Goal: Task Accomplishment & Management: Use online tool/utility

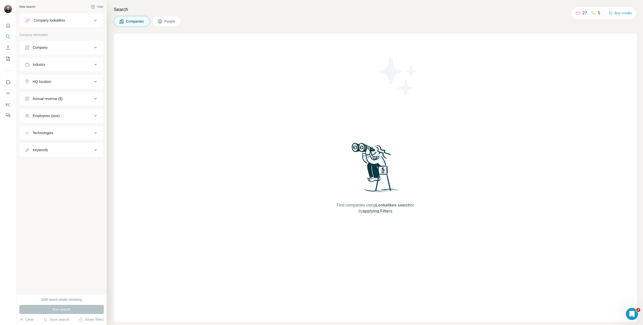
click at [175, 20] on span "People" at bounding box center [171, 21] width 12 height 5
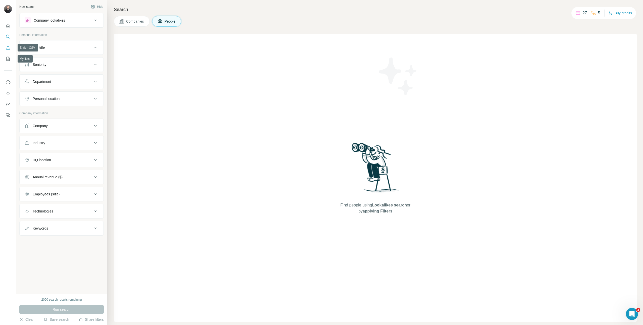
click at [9, 45] on icon "Enrich CSV" at bounding box center [8, 47] width 5 height 5
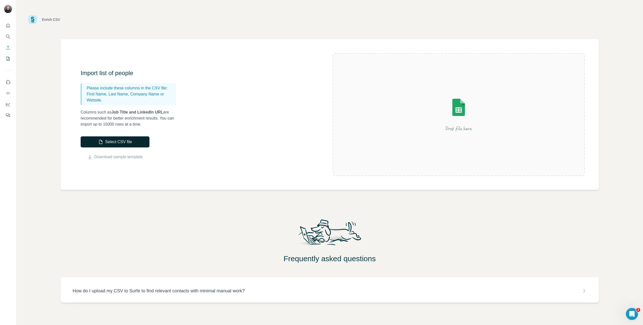
click at [113, 145] on button "Select CSV file" at bounding box center [115, 141] width 69 height 11
click at [132, 140] on button "Select CSV file" at bounding box center [115, 141] width 69 height 11
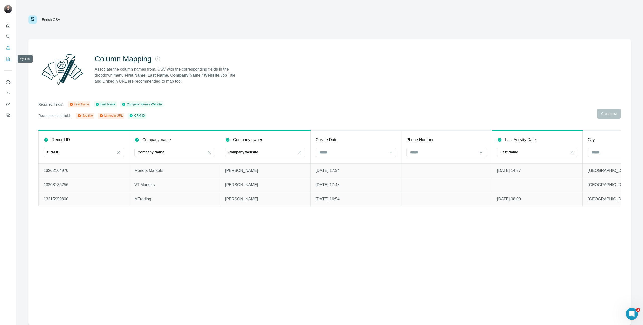
click at [7, 59] on icon "My lists" at bounding box center [8, 59] width 3 height 4
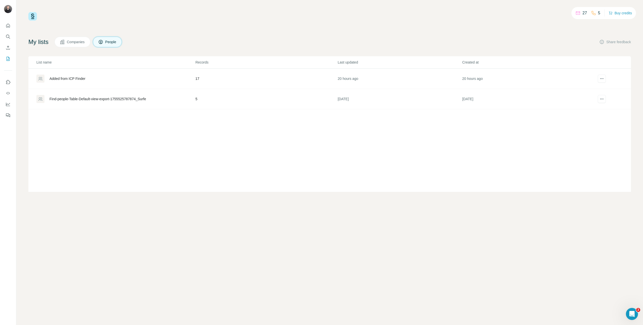
click at [8, 47] on icon "Enrich CSV" at bounding box center [8, 47] width 5 height 5
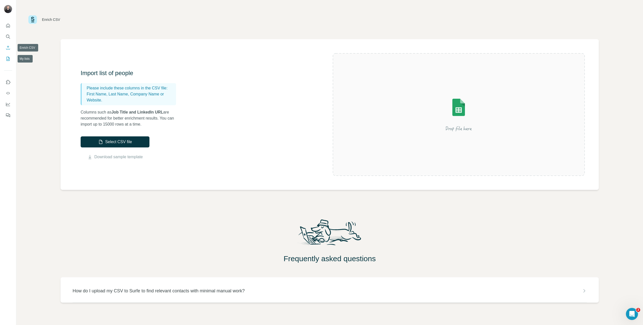
click at [8, 64] on div at bounding box center [8, 69] width 16 height 102
click at [108, 141] on button "Select CSV file" at bounding box center [115, 141] width 69 height 11
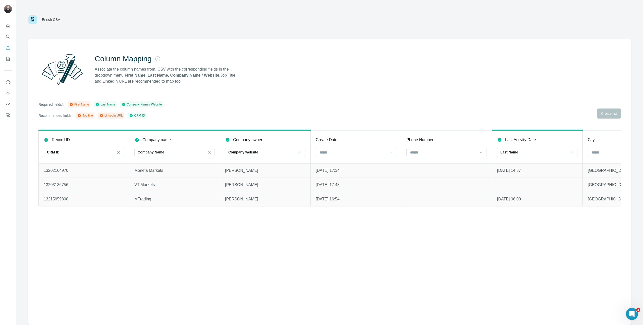
drag, startPoint x: 338, startPoint y: 206, endPoint x: 287, endPoint y: 206, distance: 51.0
click at [287, 206] on table "Record ID CRM ID Company name Company Name Company owner Company website Create…" at bounding box center [446, 168] width 817 height 77
click at [207, 233] on div "Column Mapping Associate the column names from. CSV with the corresponding fiel…" at bounding box center [329, 182] width 603 height 286
click at [10, 58] on icon "My lists" at bounding box center [8, 58] width 5 height 5
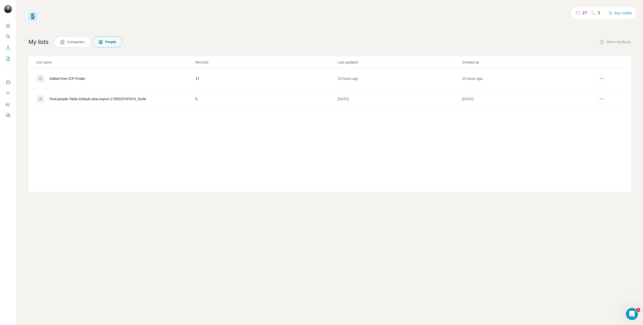
click at [88, 79] on div "Added from ICP Finder" at bounding box center [115, 79] width 159 height 8
click at [11, 40] on button "Search" at bounding box center [8, 36] width 8 height 9
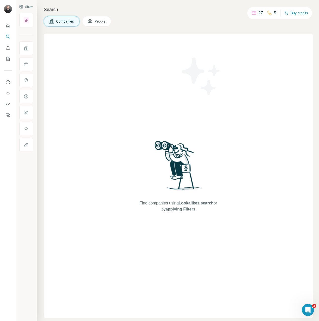
click at [96, 17] on button "People" at bounding box center [96, 21] width 29 height 11
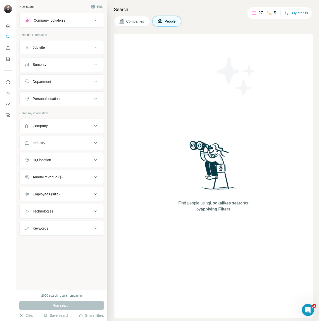
click at [52, 19] on div "Company lookalikes" at bounding box center [49, 20] width 31 height 5
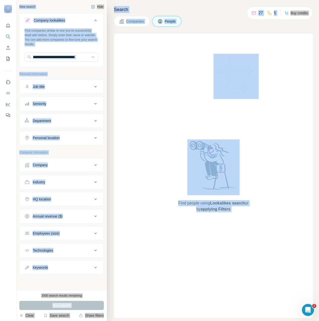
click at [139, 75] on div "Find people using Lookalikes search or by applying Filters" at bounding box center [213, 176] width 199 height 284
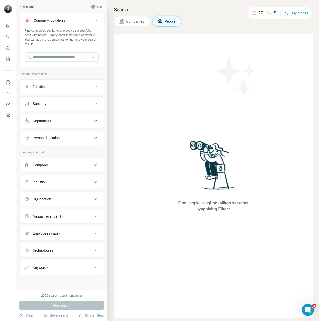
click at [69, 62] on div at bounding box center [62, 58] width 74 height 10
click at [67, 67] on div "Type to search" at bounding box center [61, 69] width 71 height 10
click at [66, 63] on div "Find companies similar to one you've successfully dealt with before. Simply ent…" at bounding box center [62, 46] width 84 height 37
click at [64, 59] on input "text" at bounding box center [62, 57] width 74 height 9
paste input "**********"
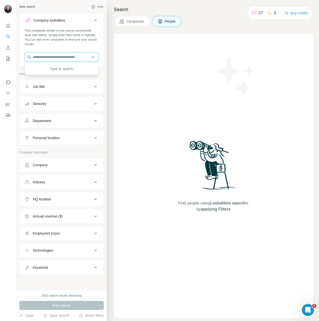
type input "**********"
click at [160, 54] on div "Find people using Lookalikes search or by applying Filters" at bounding box center [213, 176] width 199 height 284
click at [66, 60] on input "text" at bounding box center [62, 57] width 74 height 9
click at [32, 6] on div "New search" at bounding box center [27, 7] width 16 height 5
click at [9, 21] on button "Quick start" at bounding box center [8, 25] width 8 height 9
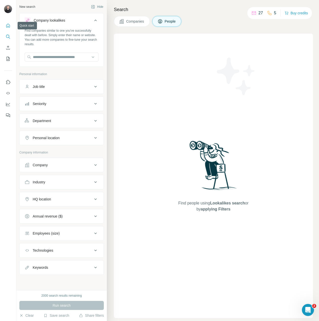
click at [8, 25] on icon "Quick start" at bounding box center [8, 25] width 5 height 5
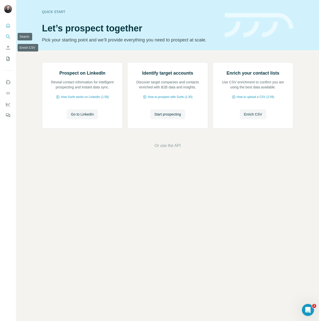
click at [10, 40] on button "Search" at bounding box center [8, 36] width 8 height 9
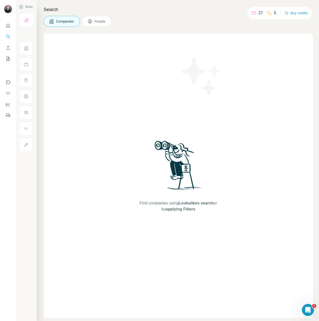
click at [90, 6] on div "Search Companies People Find companies using Lookalikes search or by applying F…" at bounding box center [178, 160] width 282 height 321
click at [92, 17] on button "People" at bounding box center [96, 21] width 29 height 11
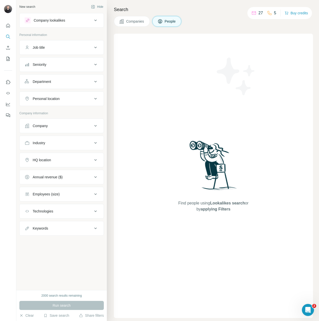
click at [140, 29] on div "Search Companies People Find people using Lookalikes search or by applying Filt…" at bounding box center [213, 160] width 212 height 321
click at [140, 27] on div "Search Companies People Find people using Lookalikes search or by applying Filt…" at bounding box center [213, 160] width 212 height 321
click at [138, 21] on span "Companies" at bounding box center [135, 21] width 18 height 5
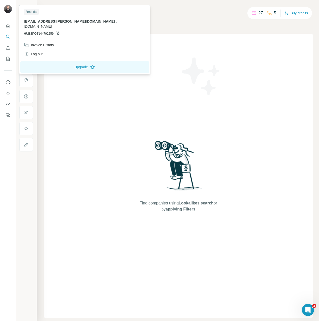
click at [26, 7] on div "Free trial [EMAIL_ADDRESS][PERSON_NAME][DOMAIN_NAME] . [DOMAIN_NAME] HUBSPOT144…" at bounding box center [84, 23] width 129 height 34
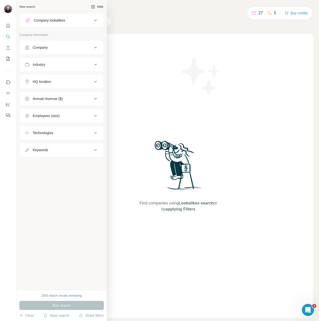
click at [27, 7] on div "New search" at bounding box center [27, 7] width 16 height 5
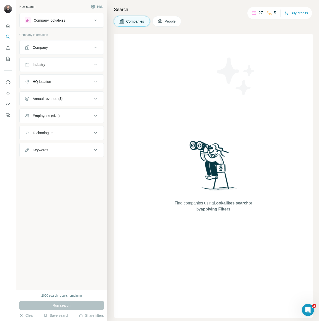
click at [90, 45] on div "Company" at bounding box center [59, 47] width 68 height 5
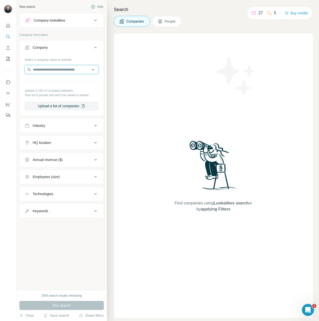
click at [66, 67] on input "text" at bounding box center [62, 69] width 74 height 9
click at [174, 23] on span "People" at bounding box center [171, 21] width 12 height 5
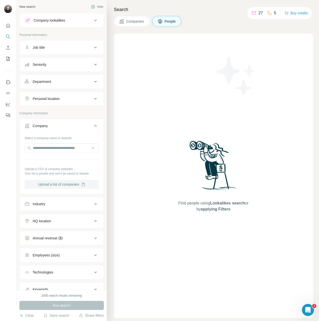
click at [55, 183] on button "Upload a list of companies" at bounding box center [62, 184] width 74 height 9
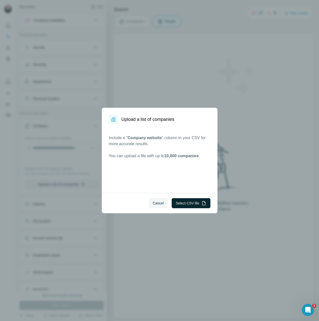
click at [189, 200] on button "Select CSV file" at bounding box center [191, 203] width 38 height 10
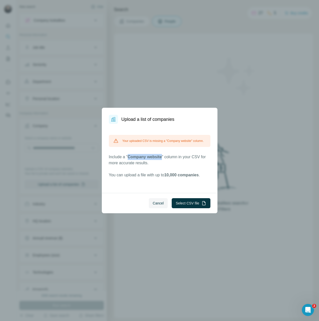
drag, startPoint x: 129, startPoint y: 160, endPoint x: 163, endPoint y: 161, distance: 34.2
click at [162, 159] on span "Company website" at bounding box center [145, 157] width 34 height 4
copy span "Company website"
click at [154, 204] on span "Cancel" at bounding box center [158, 203] width 11 height 5
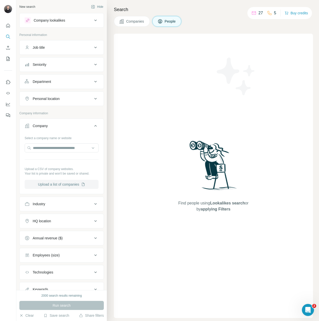
click at [67, 186] on button "Upload a list of companies" at bounding box center [62, 184] width 74 height 9
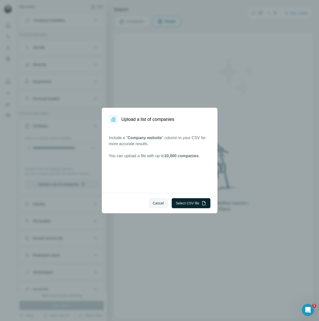
click at [197, 207] on button "Select CSV file" at bounding box center [191, 203] width 38 height 10
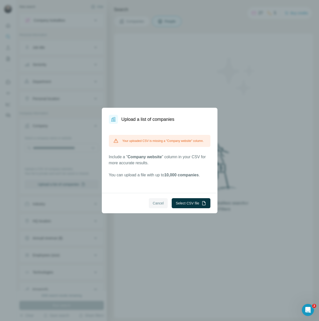
click at [153, 203] on span "Cancel" at bounding box center [158, 203] width 11 height 5
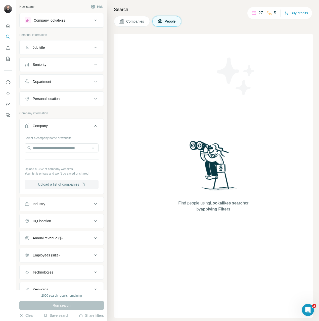
click at [77, 186] on button "Upload a list of companies" at bounding box center [62, 184] width 74 height 9
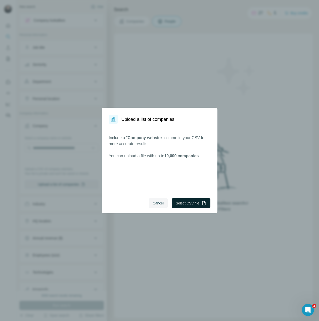
click at [196, 203] on button "Select CSV file" at bounding box center [191, 203] width 38 height 10
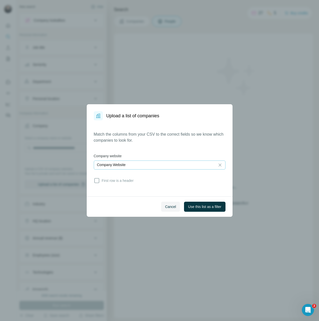
click at [168, 162] on div "Company Website" at bounding box center [154, 164] width 115 height 5
click at [171, 154] on label "Company website" at bounding box center [160, 156] width 132 height 5
click at [120, 180] on span "First row is a header" at bounding box center [117, 180] width 34 height 5
click at [216, 211] on button "Use this list as a filter" at bounding box center [204, 207] width 41 height 10
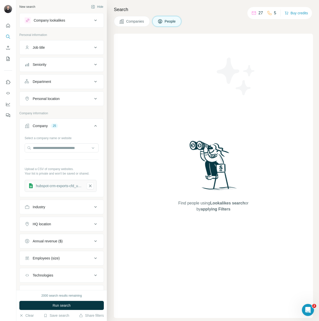
click at [59, 184] on div "hubspot-crm-exports-cfd_uncontacted-2025-08-26-1" at bounding box center [59, 185] width 47 height 5
click at [75, 45] on div "Job title" at bounding box center [59, 47] width 68 height 5
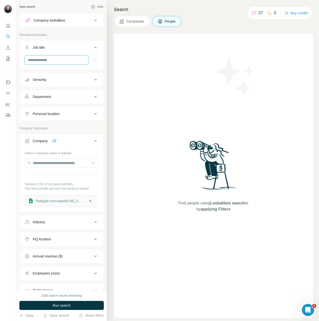
click at [74, 63] on input "text" at bounding box center [57, 60] width 64 height 9
click at [86, 80] on div "Seniority" at bounding box center [59, 79] width 68 height 5
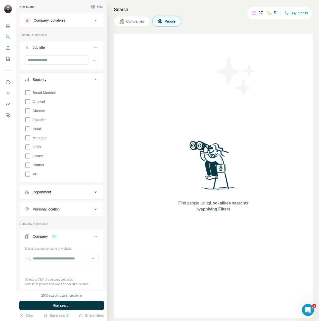
click at [74, 90] on div "Board Member C-Level Director Founder Head Manager Other Owner Partner VP" at bounding box center [62, 132] width 74 height 89
click at [52, 95] on span "Board Member" at bounding box center [43, 92] width 25 height 5
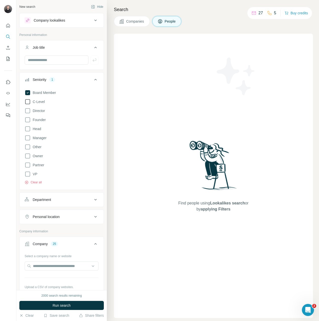
click at [30, 103] on icon at bounding box center [28, 102] width 6 height 6
click at [29, 113] on icon at bounding box center [27, 110] width 5 height 5
click at [31, 120] on span "Founder" at bounding box center [38, 119] width 15 height 5
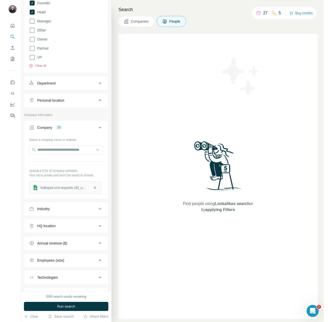
scroll to position [142, 0]
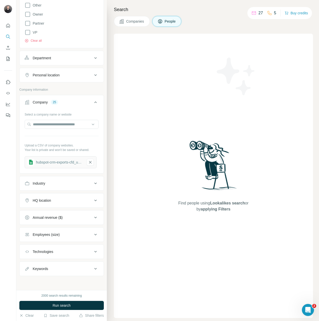
click at [75, 311] on div "2000 search results remaining Run search Clear Save search Share filters" at bounding box center [61, 305] width 90 height 31
click at [81, 300] on div "2000 search results remaining Run search Clear Save search Share filters" at bounding box center [61, 305] width 90 height 31
click at [78, 303] on button "Run search" at bounding box center [61, 305] width 84 height 9
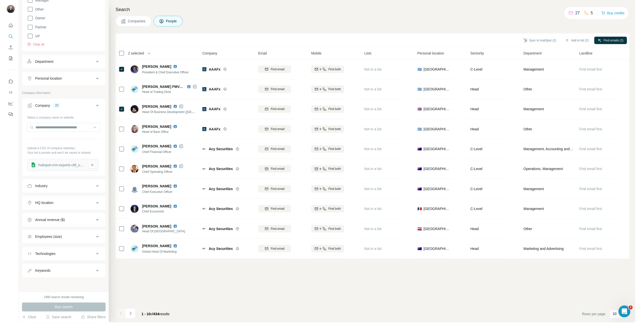
scroll to position [138, 0]
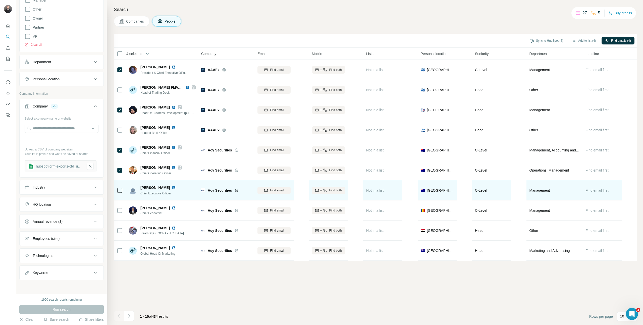
click at [123, 191] on td at bounding box center [120, 190] width 12 height 20
click at [120, 195] on div at bounding box center [120, 190] width 6 height 14
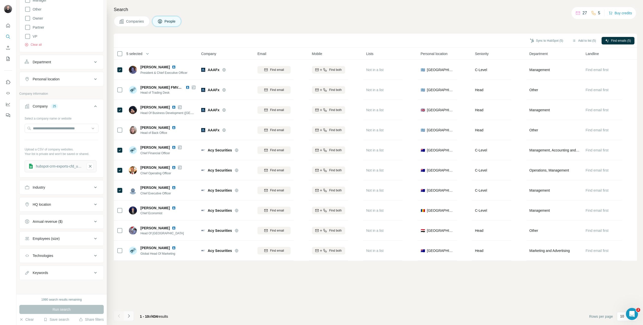
click at [131, 315] on icon "Navigate to next page" at bounding box center [128, 316] width 5 height 5
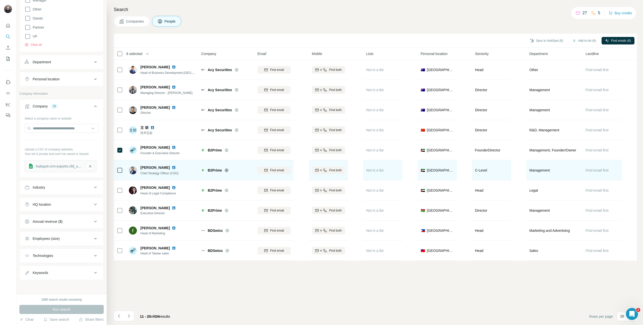
click at [122, 172] on icon at bounding box center [120, 170] width 6 height 6
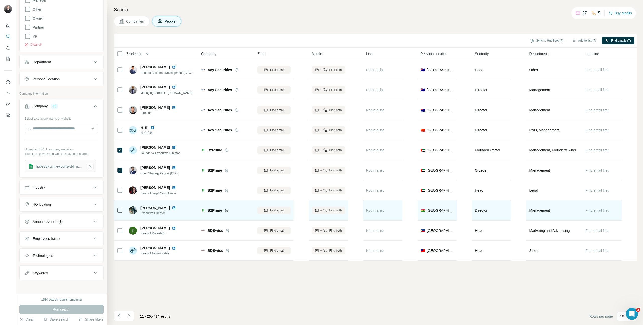
click at [123, 213] on td at bounding box center [120, 211] width 12 height 20
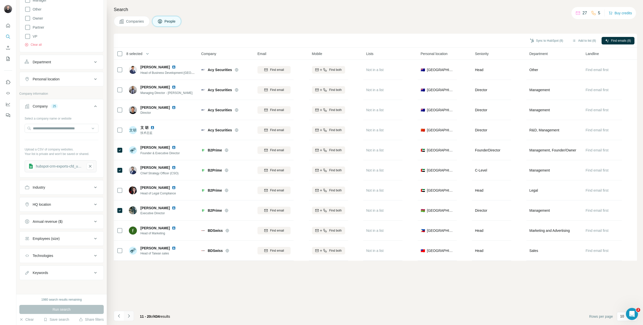
click at [128, 317] on icon "Navigate to next page" at bounding box center [128, 316] width 5 height 5
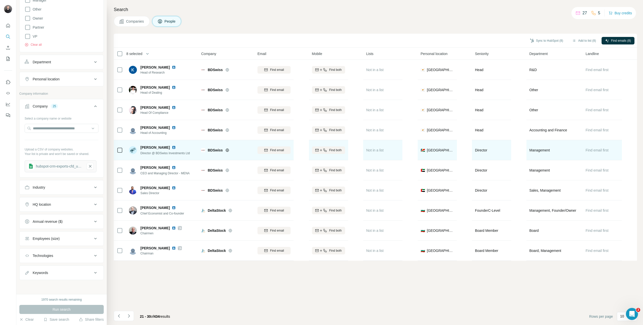
click at [125, 152] on td at bounding box center [120, 150] width 12 height 20
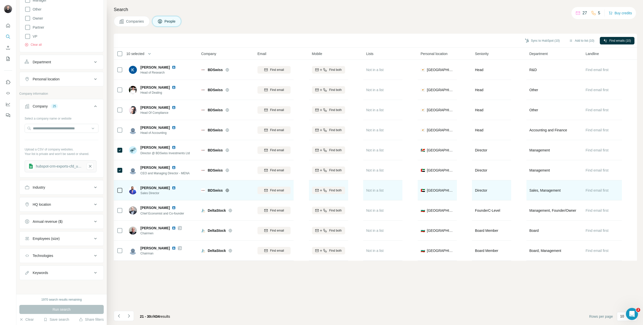
click at [122, 195] on div at bounding box center [120, 190] width 6 height 14
click at [122, 194] on div at bounding box center [120, 190] width 6 height 14
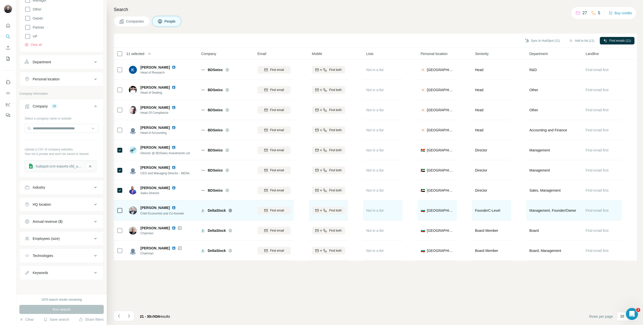
click at [123, 212] on td at bounding box center [120, 211] width 12 height 20
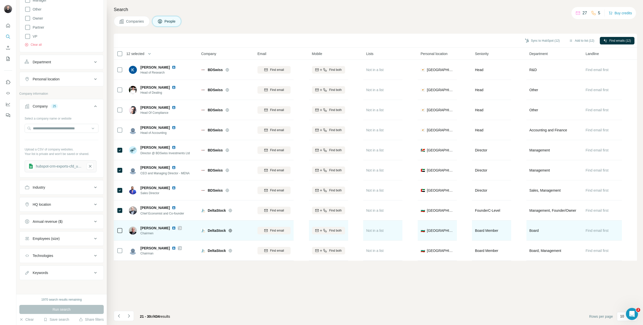
click at [118, 234] on div at bounding box center [120, 231] width 6 height 14
click at [122, 228] on icon at bounding box center [120, 231] width 6 height 6
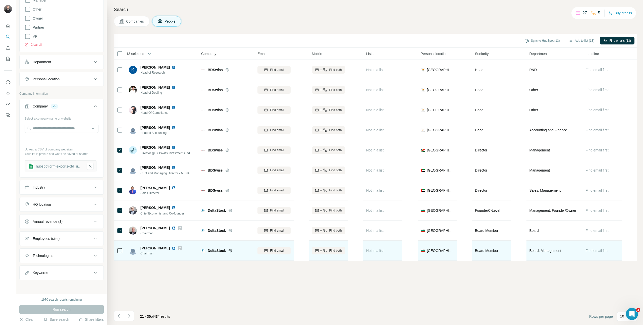
click at [123, 249] on td at bounding box center [120, 251] width 12 height 20
click at [124, 251] on td at bounding box center [120, 251] width 12 height 20
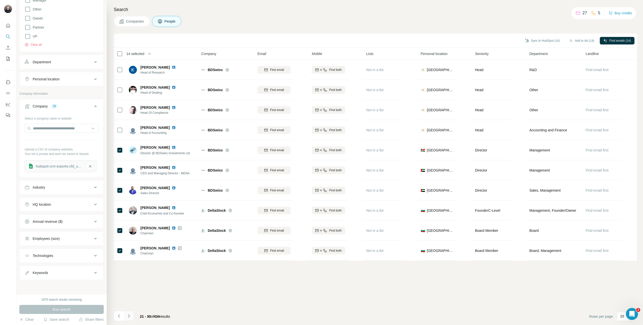
click at [128, 317] on icon "Navigate to next page" at bounding box center [128, 316] width 5 height 5
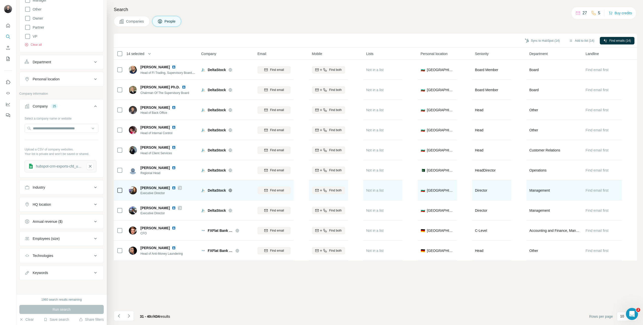
click at [125, 188] on td at bounding box center [120, 190] width 12 height 20
click at [122, 190] on icon at bounding box center [120, 190] width 6 height 6
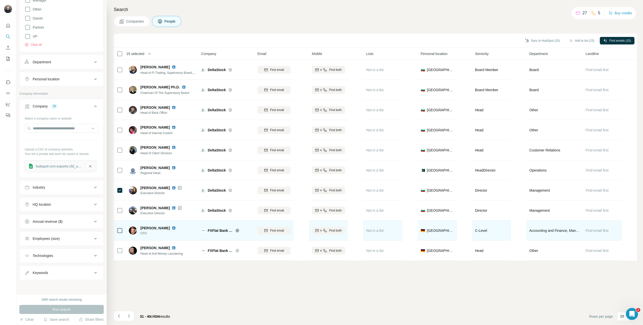
click at [120, 221] on td at bounding box center [120, 231] width 12 height 20
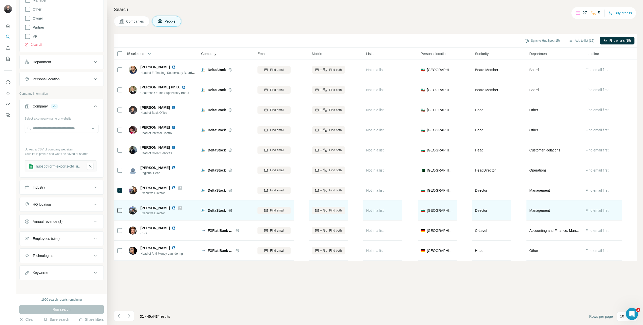
click at [124, 210] on td at bounding box center [120, 211] width 12 height 20
drag, startPoint x: 122, startPoint y: 213, endPoint x: 120, endPoint y: 215, distance: 3.4
click at [122, 213] on icon at bounding box center [120, 211] width 6 height 6
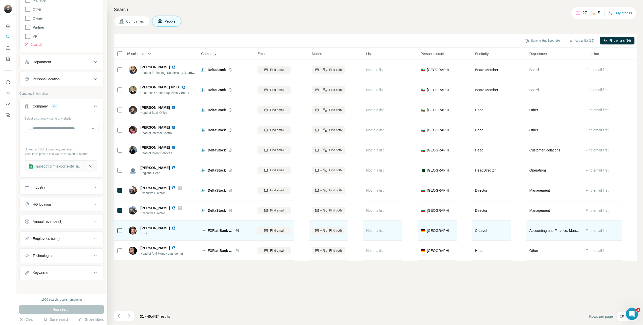
click at [116, 230] on td at bounding box center [120, 231] width 12 height 20
click at [124, 229] on td at bounding box center [120, 231] width 12 height 20
click at [120, 233] on icon at bounding box center [120, 231] width 6 height 6
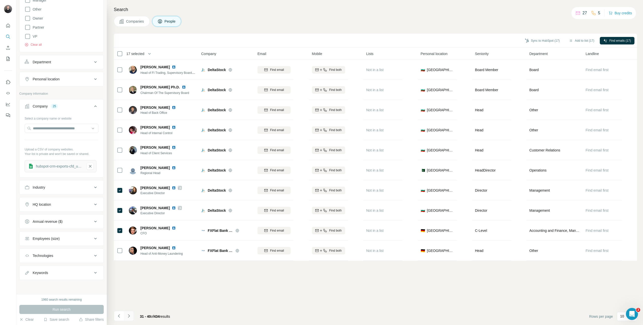
click at [129, 312] on button "Navigate to next page" at bounding box center [129, 316] width 10 height 10
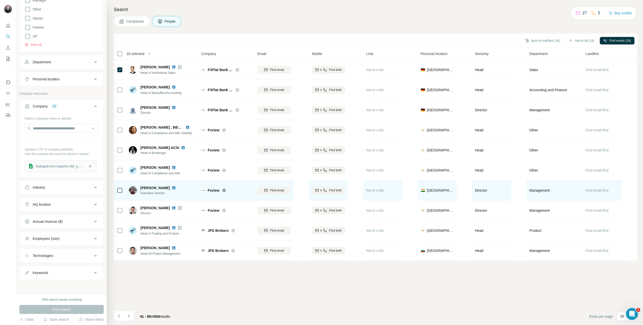
click at [124, 192] on td at bounding box center [120, 190] width 12 height 20
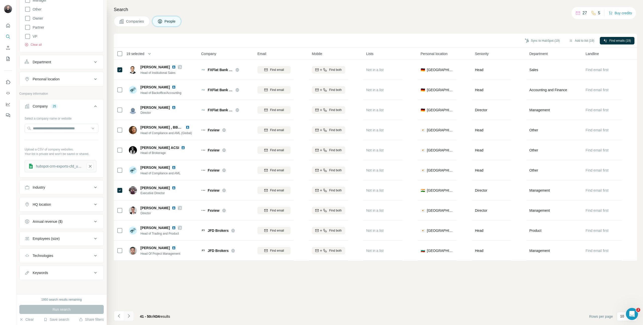
click at [131, 315] on button "Navigate to next page" at bounding box center [129, 316] width 10 height 10
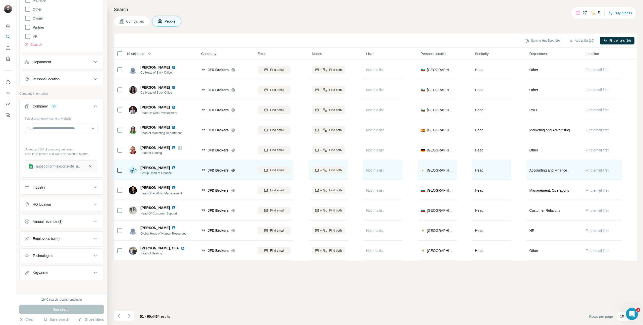
click at [142, 173] on span "Group Head of Finance" at bounding box center [160, 173] width 41 height 5
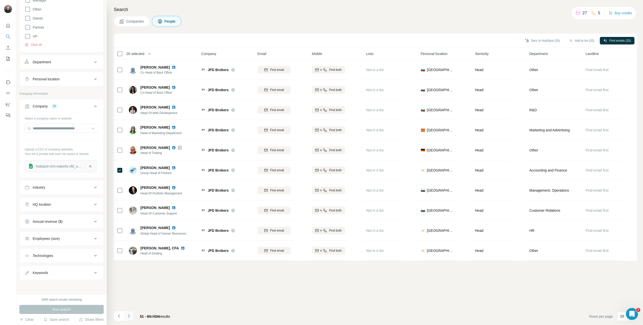
click at [131, 316] on button "Navigate to next page" at bounding box center [129, 316] width 10 height 10
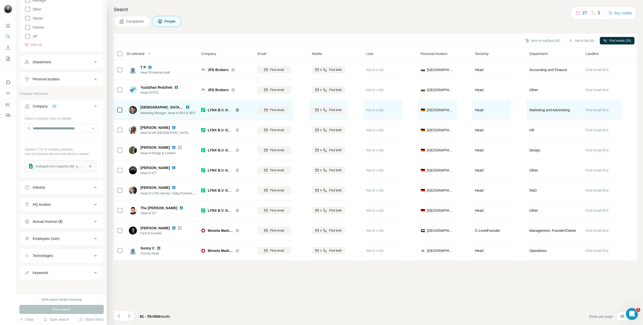
click at [125, 109] on td at bounding box center [120, 110] width 12 height 20
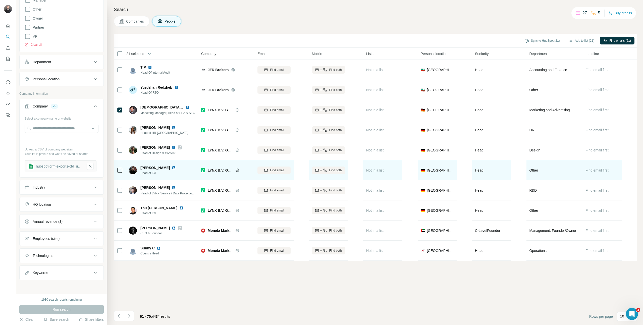
click at [172, 168] on img at bounding box center [174, 168] width 4 height 4
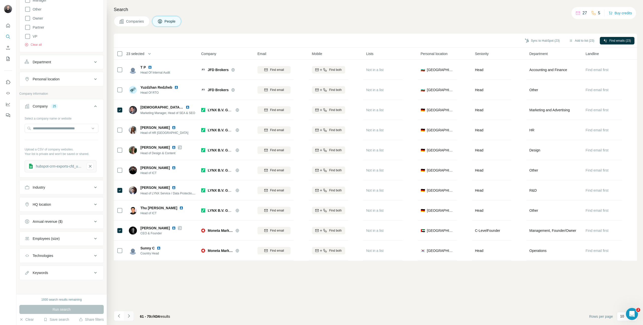
click at [130, 316] on icon "Navigate to next page" at bounding box center [128, 316] width 5 height 5
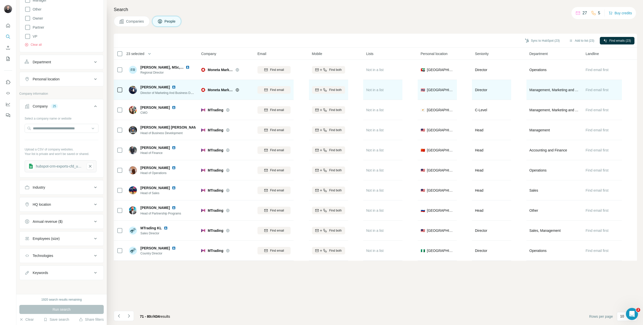
click at [153, 92] on span "Director of Marketing And Business Development" at bounding box center [173, 93] width 66 height 4
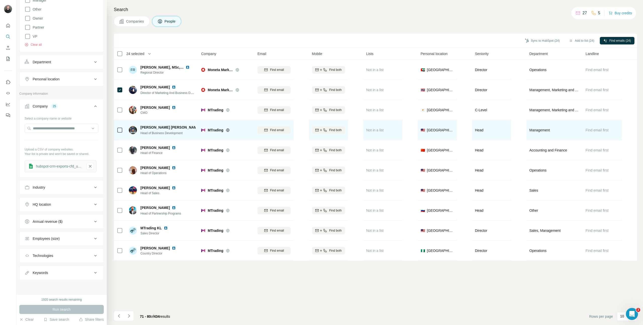
click at [123, 129] on td at bounding box center [120, 130] width 12 height 20
click at [116, 130] on td at bounding box center [120, 130] width 12 height 20
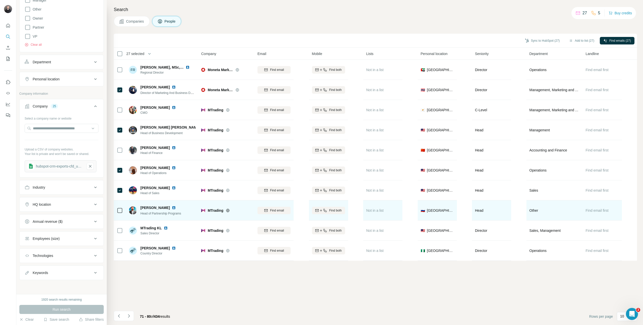
click at [124, 213] on td at bounding box center [120, 211] width 12 height 20
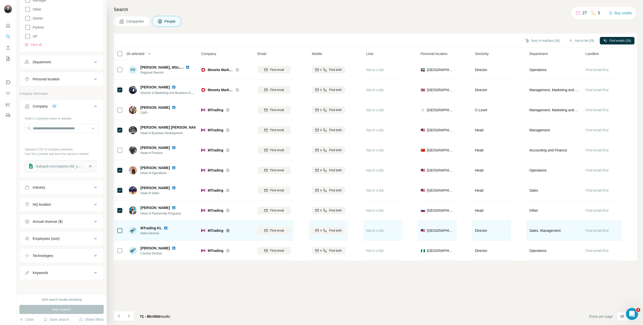
click at [121, 236] on div at bounding box center [120, 231] width 6 height 14
click at [121, 233] on icon at bounding box center [120, 231] width 6 height 6
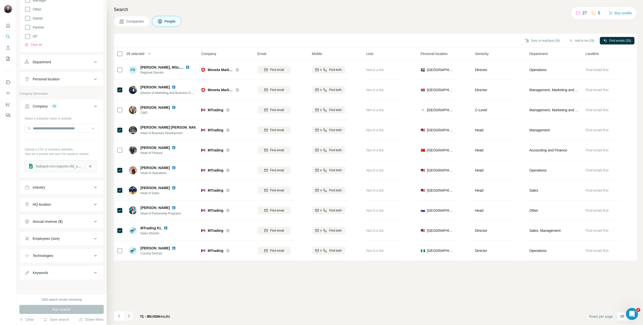
click at [128, 316] on icon "Navigate to next page" at bounding box center [128, 316] width 5 height 5
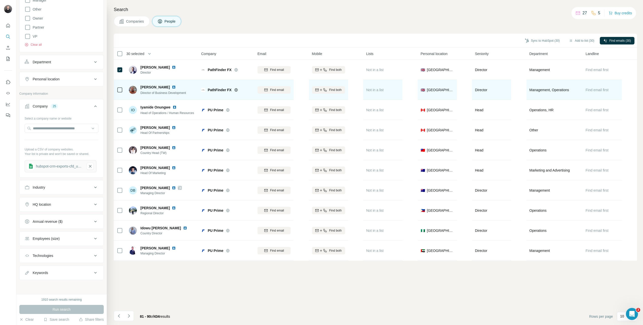
click at [121, 85] on div at bounding box center [120, 90] width 6 height 14
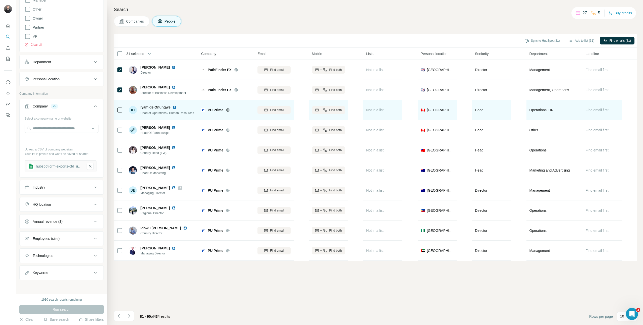
click at [115, 108] on td at bounding box center [120, 110] width 12 height 20
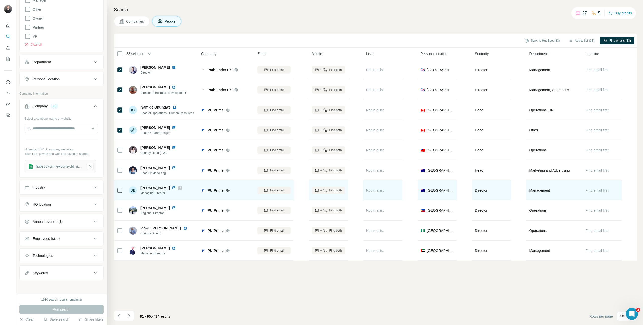
click at [122, 193] on div at bounding box center [120, 190] width 6 height 14
click at [123, 190] on td at bounding box center [120, 190] width 12 height 20
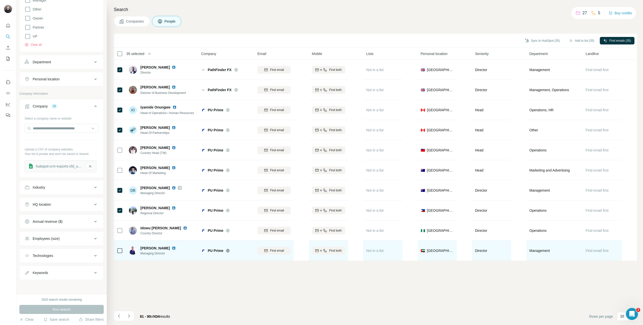
click at [122, 254] on div at bounding box center [120, 251] width 6 height 14
click at [114, 252] on td at bounding box center [120, 251] width 12 height 20
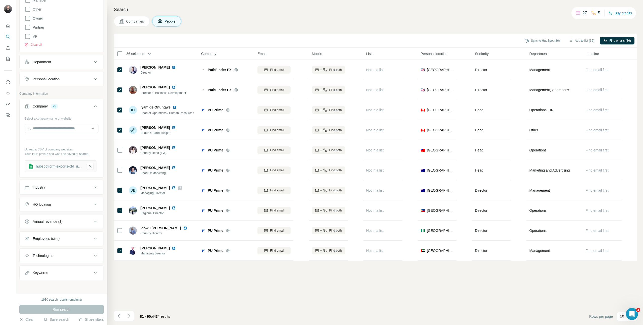
click at [136, 315] on div "81 - 90 of 434 results" at bounding box center [155, 316] width 38 height 11
click at [129, 317] on icon "Navigate to next page" at bounding box center [128, 316] width 5 height 5
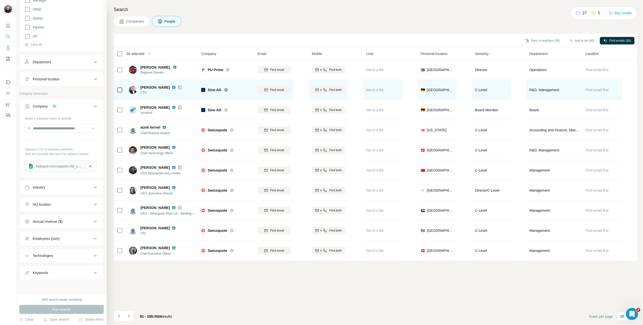
click at [123, 89] on td at bounding box center [120, 90] width 12 height 20
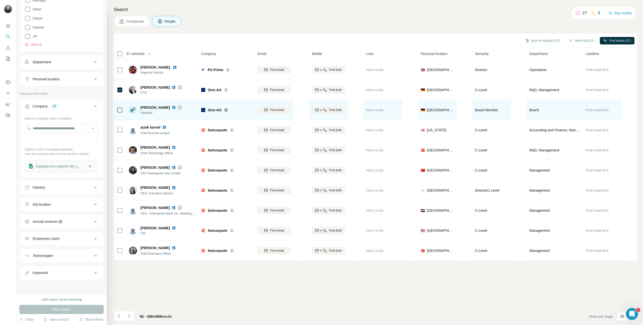
click at [123, 109] on td at bounding box center [120, 110] width 12 height 20
click at [179, 108] on icon at bounding box center [180, 107] width 3 height 3
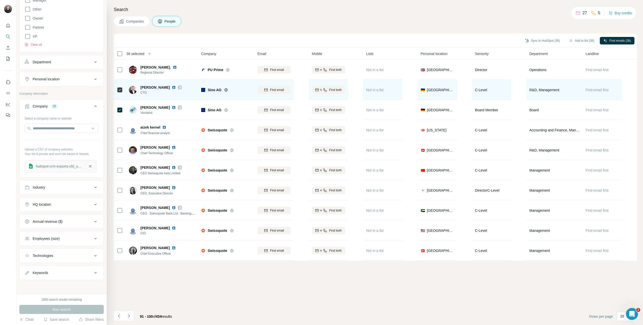
click at [178, 86] on div at bounding box center [180, 87] width 4 height 4
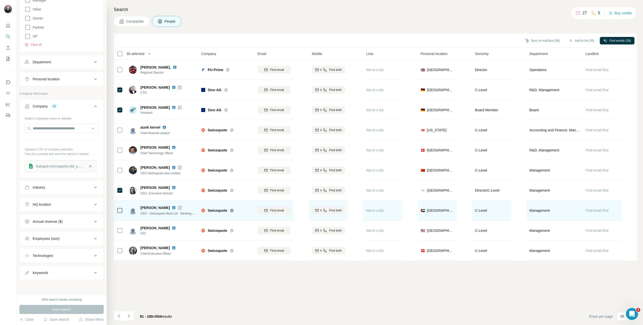
click at [123, 208] on icon at bounding box center [120, 211] width 6 height 6
click at [181, 208] on div at bounding box center [180, 208] width 4 height 4
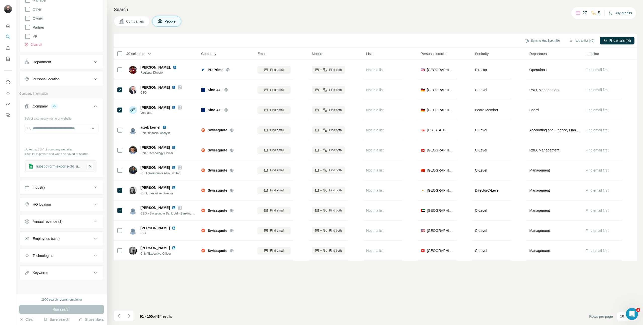
click at [626, 11] on button "Buy credits" at bounding box center [620, 13] width 23 height 7
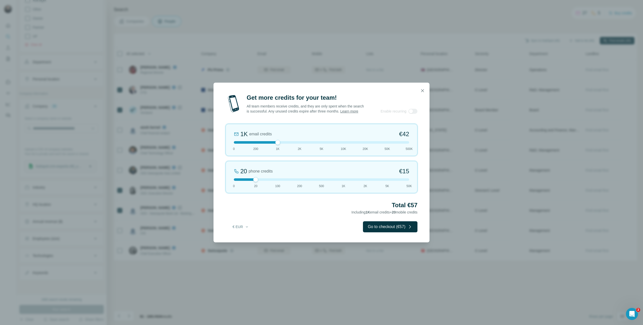
drag, startPoint x: 256, startPoint y: 146, endPoint x: 276, endPoint y: 151, distance: 20.2
click at [276, 151] on div "1K email credits €42 0 200 1K 2K 5K 10K 20K 50K 500K" at bounding box center [322, 140] width 192 height 32
drag, startPoint x: 277, startPoint y: 144, endPoint x: 260, endPoint y: 144, distance: 17.6
click at [260, 144] on div at bounding box center [321, 142] width 175 height 3
drag, startPoint x: 254, startPoint y: 181, endPoint x: 173, endPoint y: 181, distance: 81.4
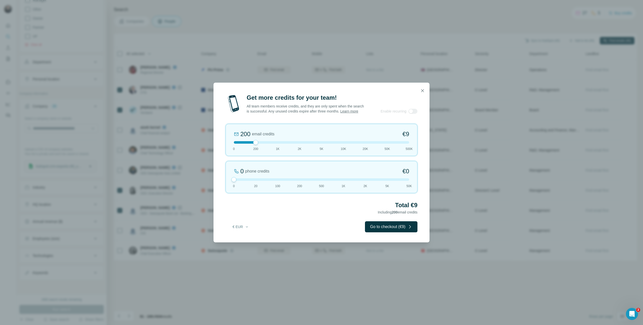
click at [173, 181] on div "Get more credits for your team! All team members receive credits, and they are …" at bounding box center [321, 162] width 643 height 325
click at [426, 87] on button "button" at bounding box center [423, 91] width 10 height 10
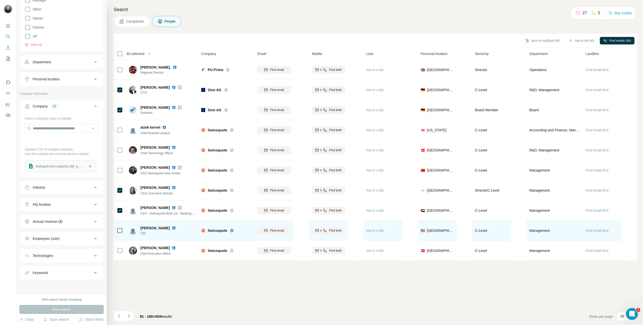
click at [123, 236] on td at bounding box center [120, 231] width 12 height 20
click at [119, 226] on div at bounding box center [120, 231] width 6 height 14
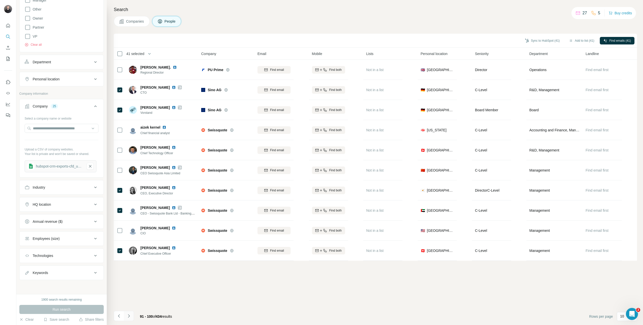
click at [128, 317] on icon "Navigate to next page" at bounding box center [128, 316] width 5 height 5
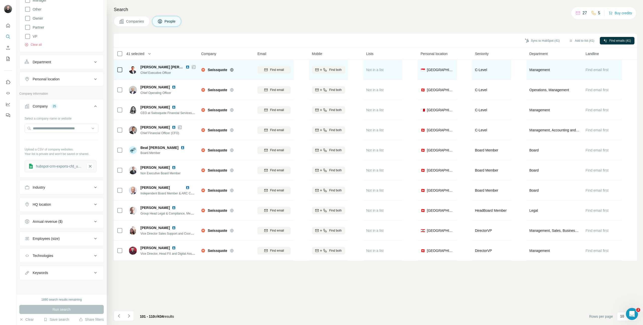
click at [116, 67] on td at bounding box center [120, 70] width 12 height 20
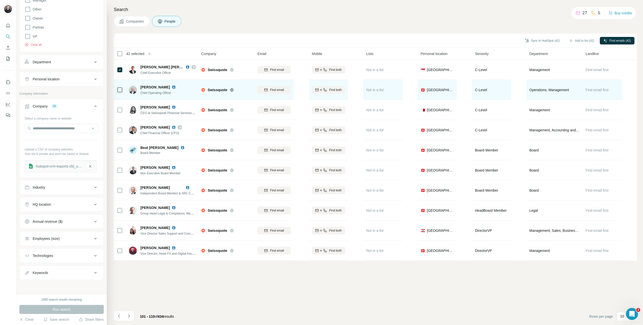
click at [123, 88] on td at bounding box center [120, 90] width 12 height 20
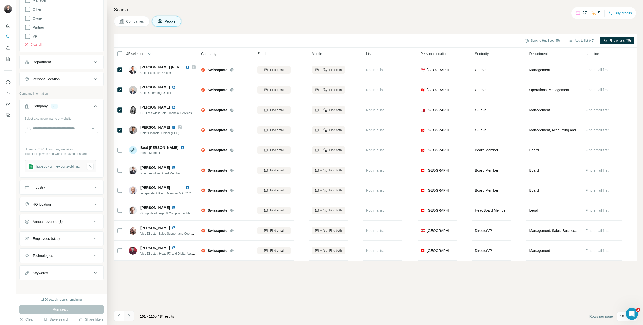
click at [133, 317] on button "Navigate to next page" at bounding box center [129, 316] width 10 height 10
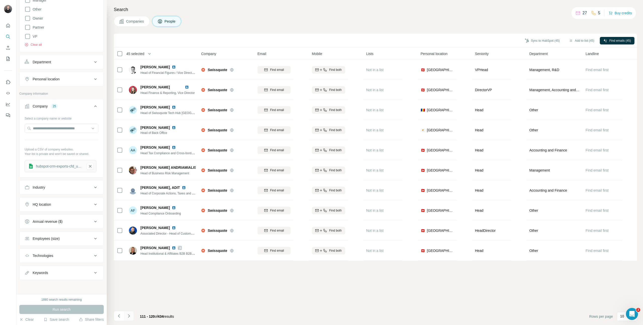
click at [128, 314] on icon "Navigate to next page" at bounding box center [128, 316] width 5 height 5
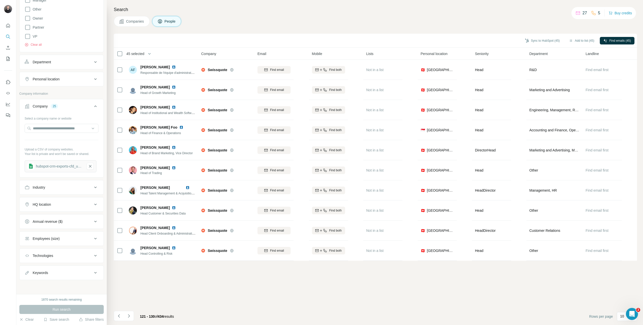
click at [427, 6] on h4 "Search" at bounding box center [375, 9] width 523 height 7
click at [125, 317] on button "Navigate to next page" at bounding box center [129, 316] width 10 height 10
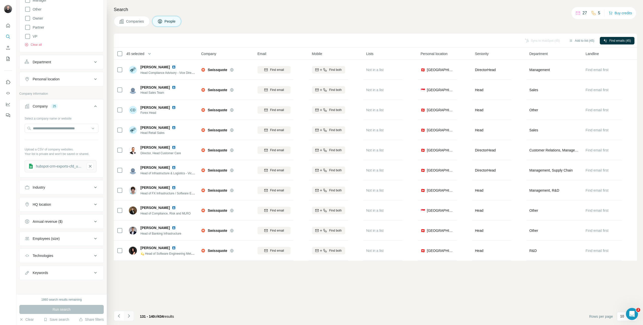
click at [126, 316] on icon "Navigate to next page" at bounding box center [128, 316] width 5 height 5
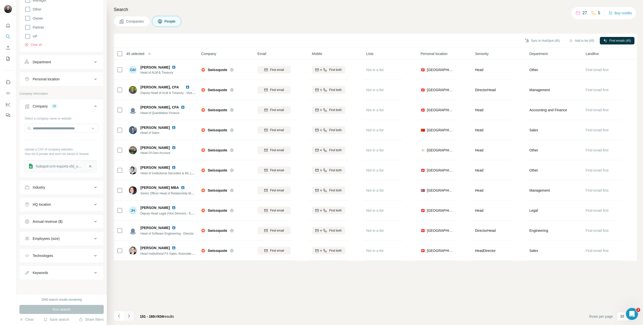
click at [126, 316] on icon "Navigate to next page" at bounding box center [128, 316] width 5 height 5
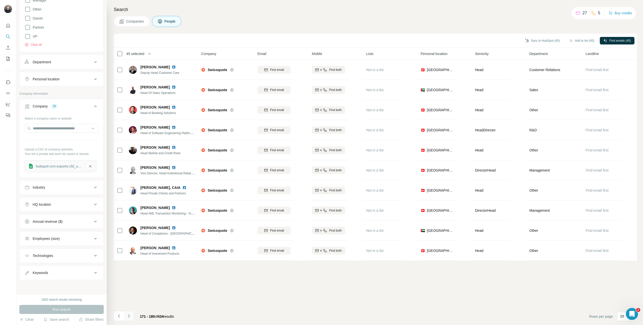
click at [129, 315] on icon "Navigate to next page" at bounding box center [128, 316] width 5 height 5
click at [131, 314] on icon "Navigate to next page" at bounding box center [128, 316] width 5 height 5
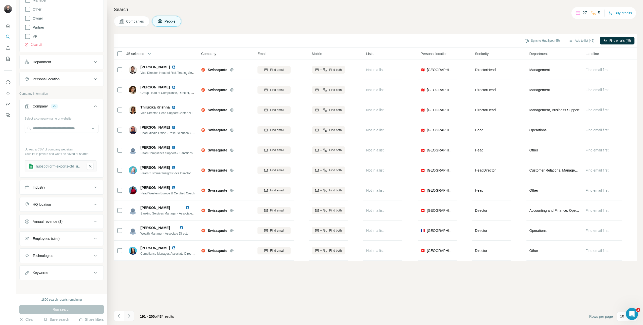
click at [131, 315] on icon "Navigate to next page" at bounding box center [128, 316] width 5 height 5
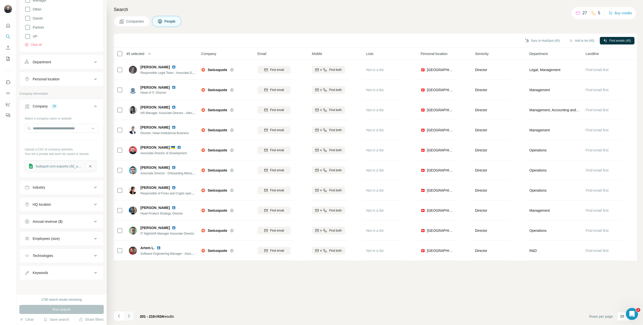
click at [131, 315] on icon "Navigate to next page" at bounding box center [128, 316] width 5 height 5
click at [131, 315] on button "Navigate to next page" at bounding box center [129, 316] width 10 height 10
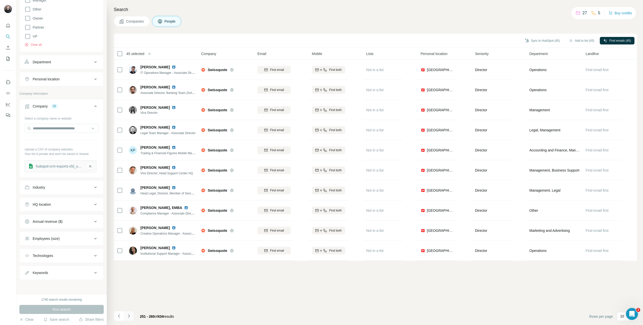
click at [131, 315] on button "Navigate to next page" at bounding box center [129, 316] width 10 height 10
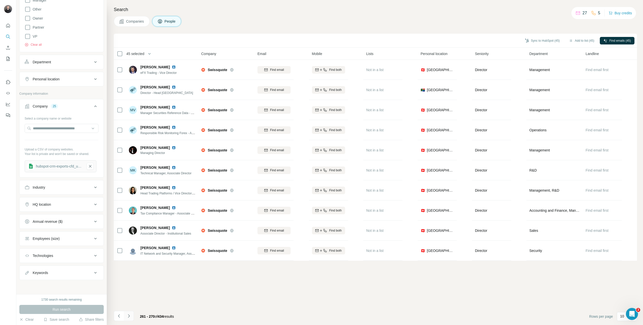
click at [131, 315] on button "Navigate to next page" at bounding box center [129, 316] width 10 height 10
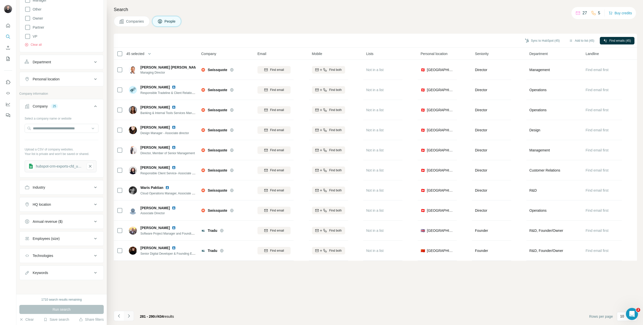
click at [131, 315] on button "Navigate to next page" at bounding box center [129, 316] width 10 height 10
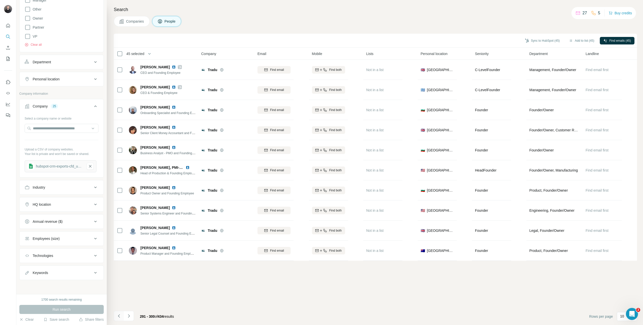
click at [117, 316] on icon "Navigate to previous page" at bounding box center [119, 316] width 5 height 5
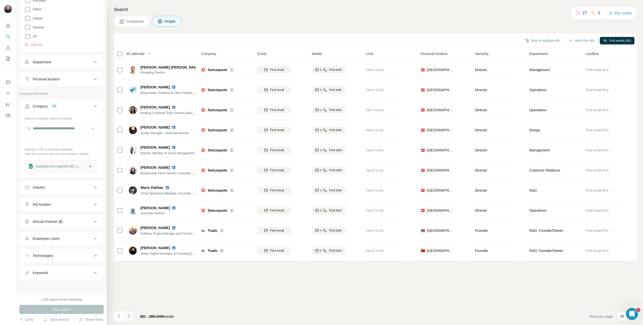
click at [129, 316] on icon "Navigate to next page" at bounding box center [129, 315] width 2 height 3
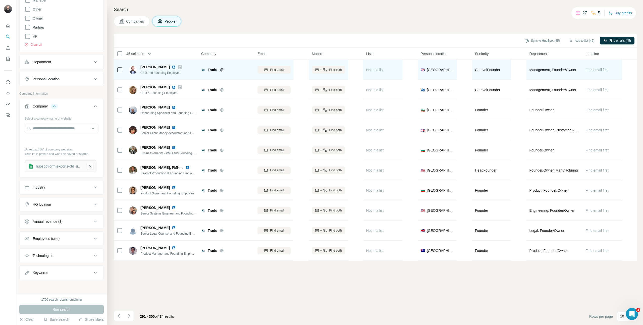
click at [125, 67] on td at bounding box center [120, 70] width 12 height 20
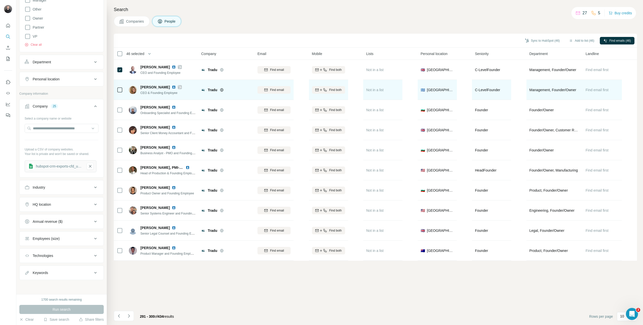
click at [122, 85] on div at bounding box center [120, 90] width 6 height 14
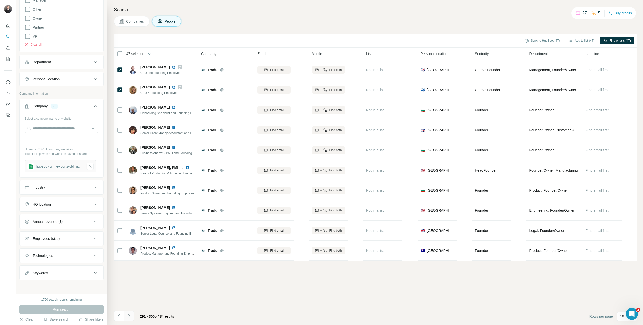
click at [132, 312] on button "Navigate to next page" at bounding box center [129, 316] width 10 height 10
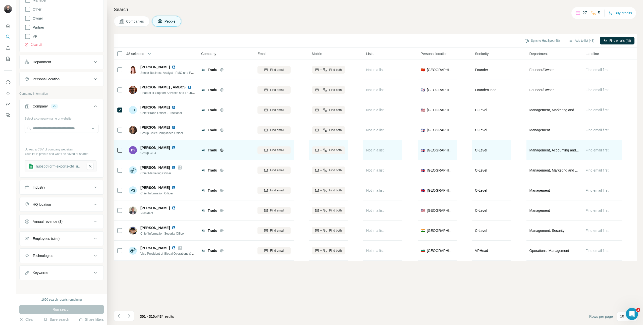
click at [123, 150] on icon at bounding box center [120, 150] width 6 height 6
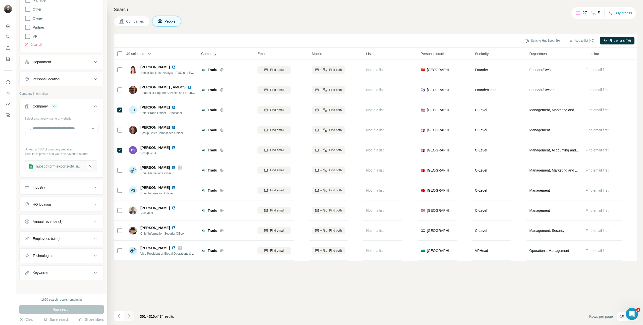
click at [130, 316] on icon "Navigate to next page" at bounding box center [128, 316] width 5 height 5
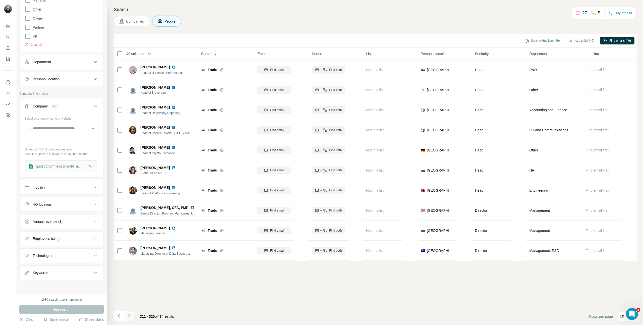
click at [130, 315] on icon "Navigate to next page" at bounding box center [128, 316] width 5 height 5
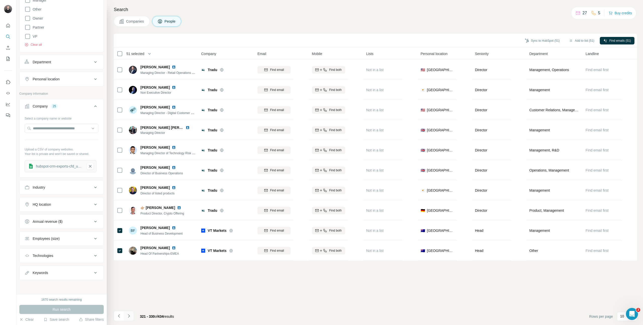
click at [126, 318] on button "Navigate to next page" at bounding box center [129, 316] width 10 height 10
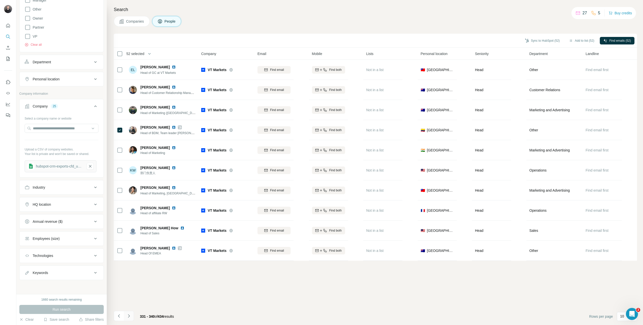
click at [132, 317] on button "Navigate to next page" at bounding box center [129, 316] width 10 height 10
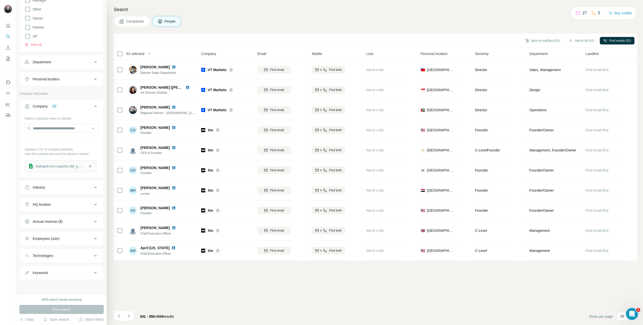
click at [111, 71] on div "Search Companies People Sync to HubSpot (52) Add to list (52) Find emails (52) …" at bounding box center [375, 162] width 536 height 325
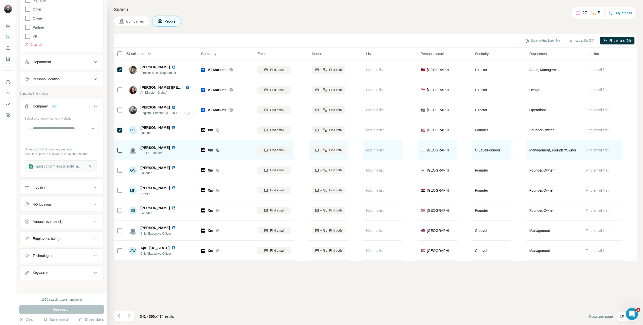
click at [123, 153] on td at bounding box center [120, 150] width 12 height 20
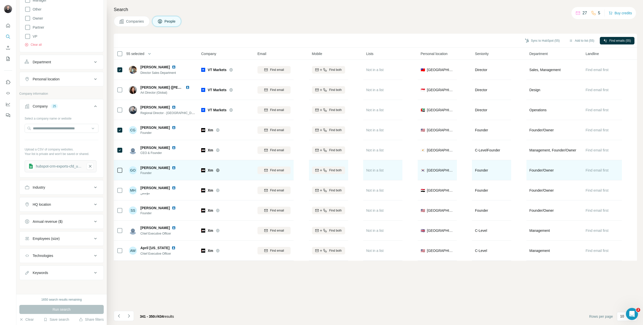
click at [124, 170] on td at bounding box center [120, 170] width 12 height 20
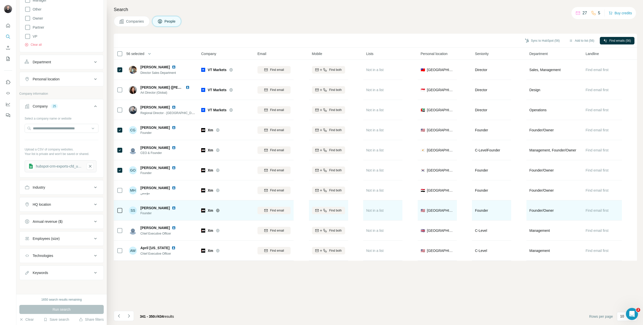
click at [115, 207] on td at bounding box center [120, 211] width 12 height 20
click at [117, 208] on td at bounding box center [120, 211] width 12 height 20
click at [117, 209] on icon at bounding box center [120, 211] width 6 height 6
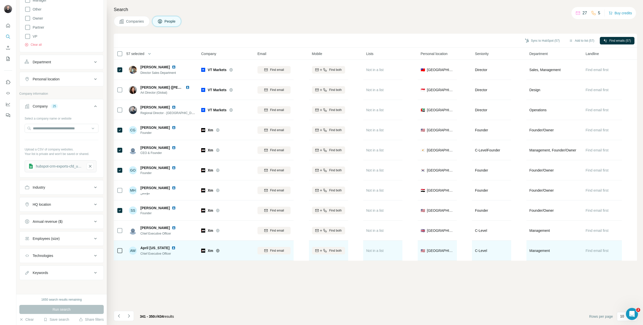
click at [120, 245] on div at bounding box center [120, 251] width 6 height 14
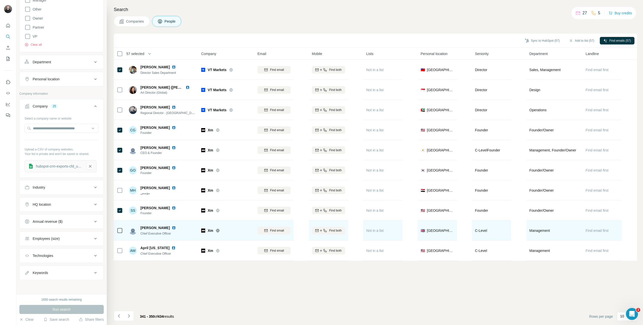
click at [121, 233] on div at bounding box center [120, 231] width 6 height 14
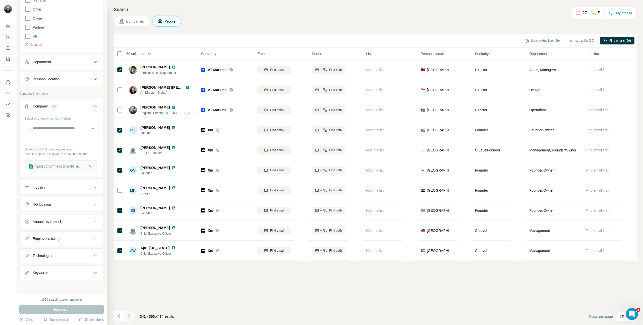
click at [131, 315] on icon "Navigate to next page" at bounding box center [128, 316] width 5 height 5
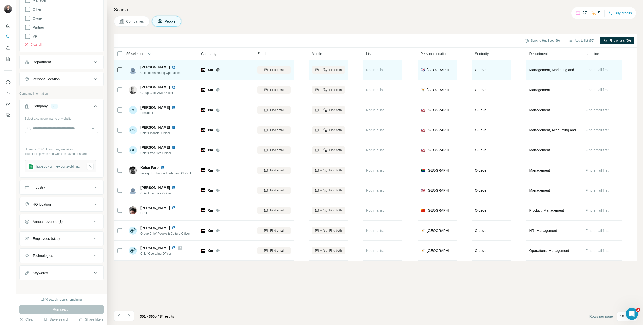
click at [123, 72] on icon at bounding box center [120, 70] width 6 height 6
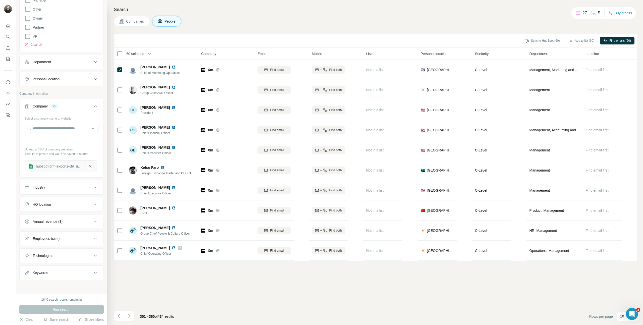
click at [113, 151] on div "Search Companies People Sync to HubSpot (60) Add to list (60) Find emails (60) …" at bounding box center [375, 162] width 536 height 325
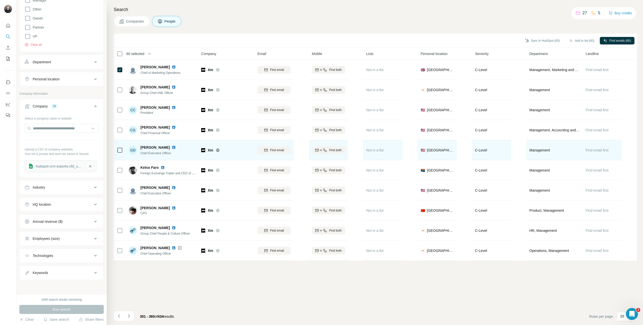
click at [123, 150] on td at bounding box center [120, 150] width 12 height 20
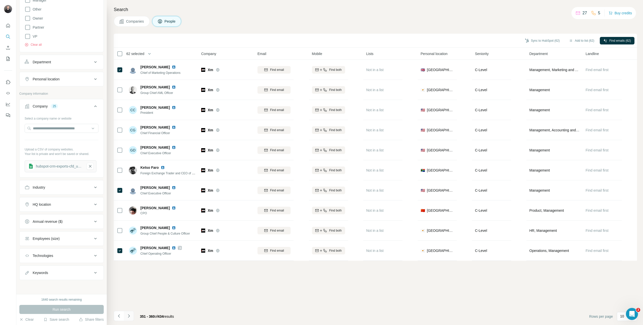
click at [129, 316] on icon "Navigate to next page" at bounding box center [128, 316] width 5 height 5
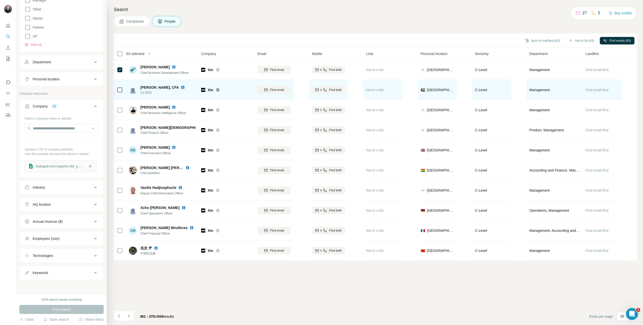
click at [126, 92] on td "[PERSON_NAME], CFA Co CEO" at bounding box center [162, 90] width 73 height 20
click at [124, 91] on td at bounding box center [120, 90] width 12 height 20
click at [123, 90] on td at bounding box center [120, 90] width 12 height 20
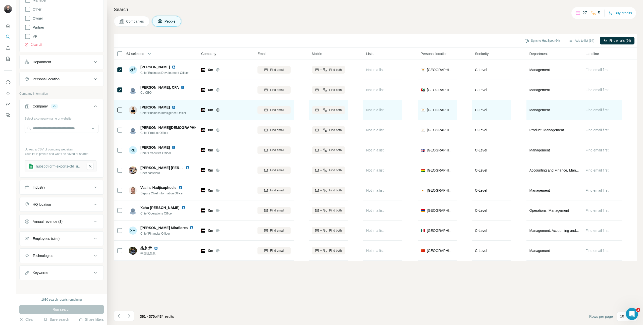
click at [116, 107] on td at bounding box center [120, 110] width 12 height 20
click at [121, 113] on icon at bounding box center [120, 110] width 6 height 6
click at [123, 108] on td at bounding box center [120, 110] width 12 height 20
click at [123, 109] on td at bounding box center [120, 110] width 12 height 20
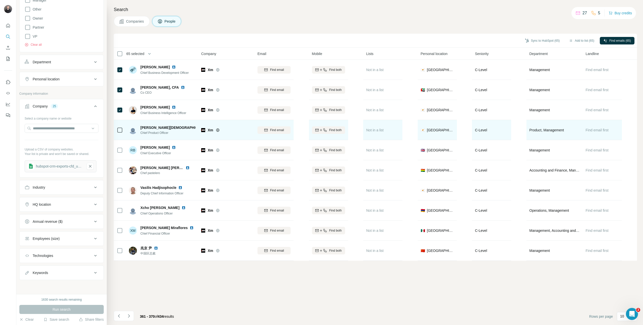
click at [123, 131] on td at bounding box center [120, 130] width 12 height 20
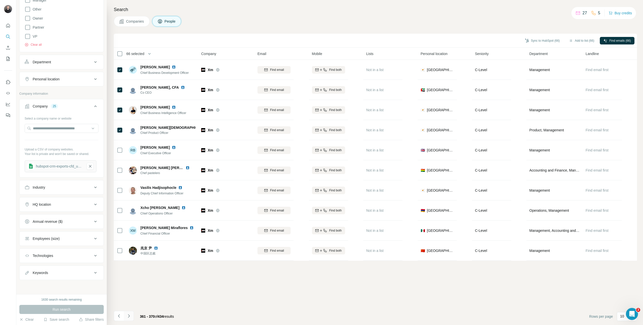
click at [128, 317] on icon "Navigate to next page" at bounding box center [128, 316] width 5 height 5
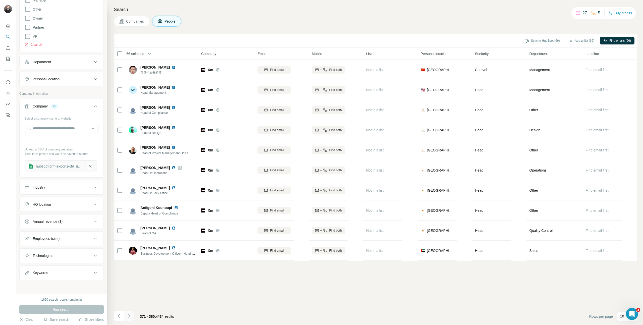
click at [128, 317] on icon "Navigate to next page" at bounding box center [128, 316] width 5 height 5
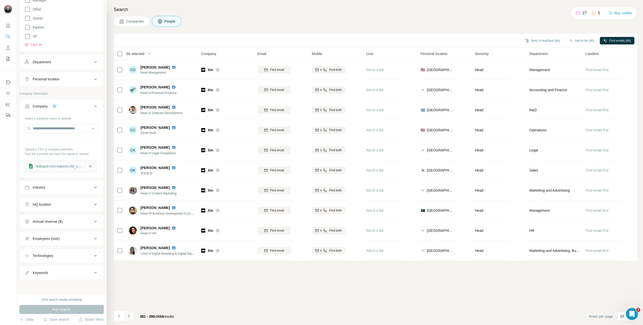
click at [128, 317] on icon "Navigate to next page" at bounding box center [128, 316] width 5 height 5
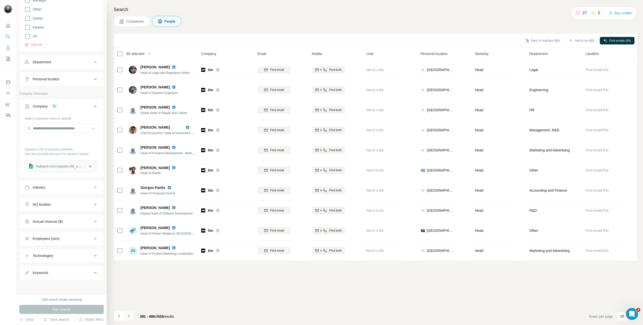
click at [128, 317] on icon "Navigate to next page" at bounding box center [128, 316] width 5 height 5
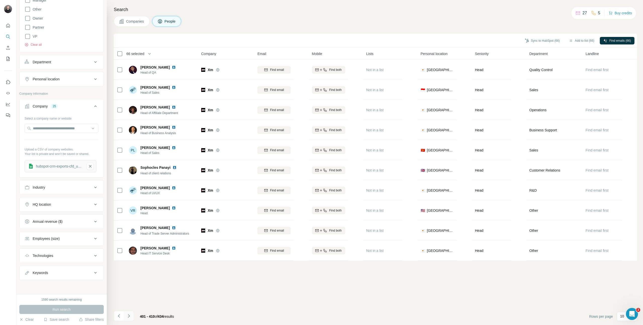
click at [128, 317] on icon "Navigate to next page" at bounding box center [128, 316] width 5 height 5
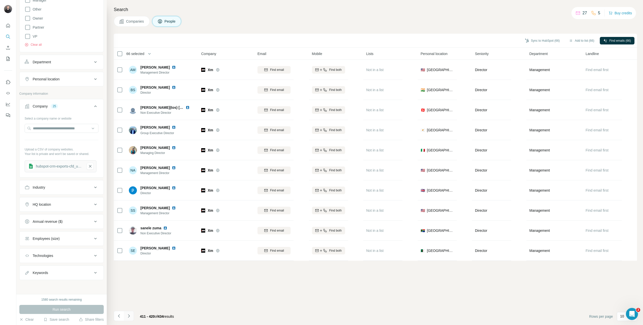
click at [128, 317] on icon "Navigate to next page" at bounding box center [128, 316] width 5 height 5
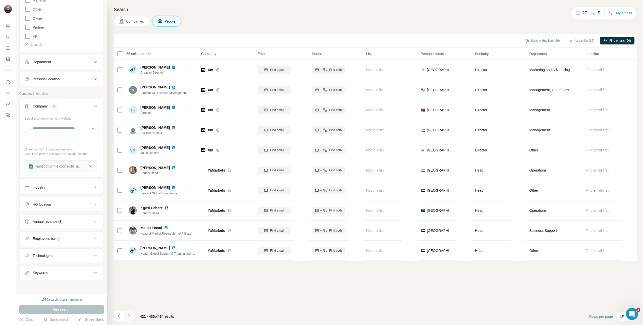
click at [128, 317] on icon "Navigate to next page" at bounding box center [128, 316] width 5 height 5
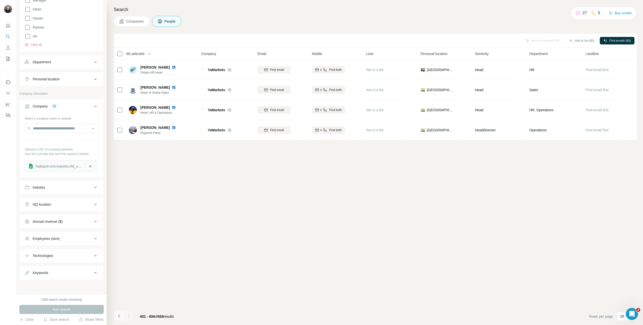
click at [121, 316] on icon "Navigate to previous page" at bounding box center [119, 316] width 5 height 5
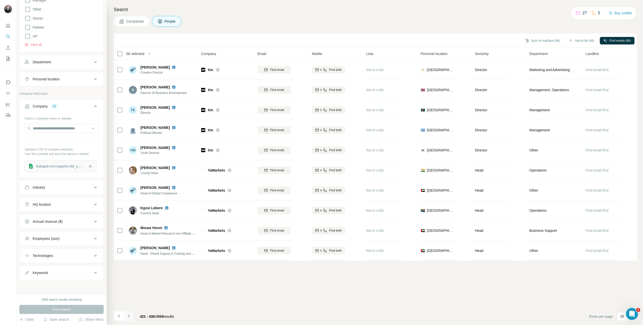
click at [130, 315] on icon "Navigate to next page" at bounding box center [128, 316] width 5 height 5
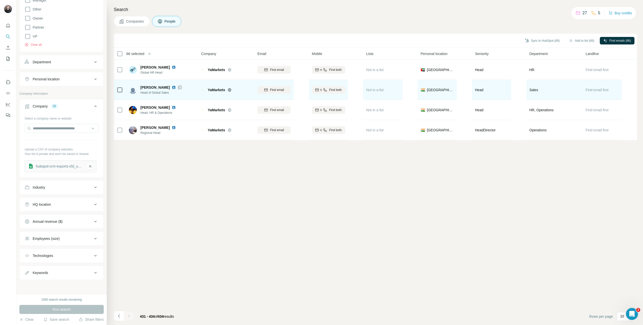
click at [127, 94] on td "[PERSON_NAME] Head of Global Sales" at bounding box center [162, 90] width 73 height 20
click at [123, 87] on td at bounding box center [120, 90] width 12 height 20
click at [120, 94] on div at bounding box center [120, 90] width 6 height 14
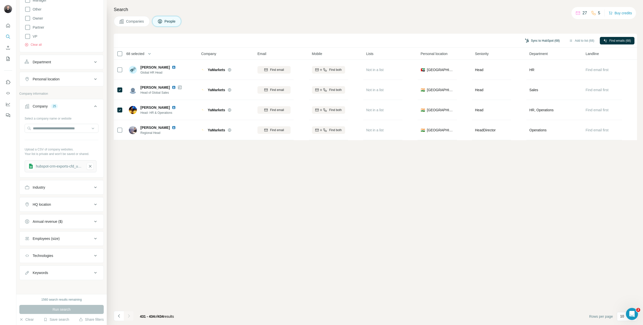
click at [533, 43] on button "Sync to HubSpot (68)" at bounding box center [543, 41] width 42 height 8
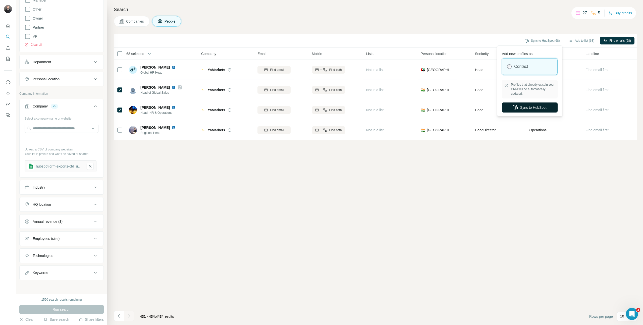
click at [538, 106] on button "Sync to HubSpot" at bounding box center [530, 108] width 56 height 10
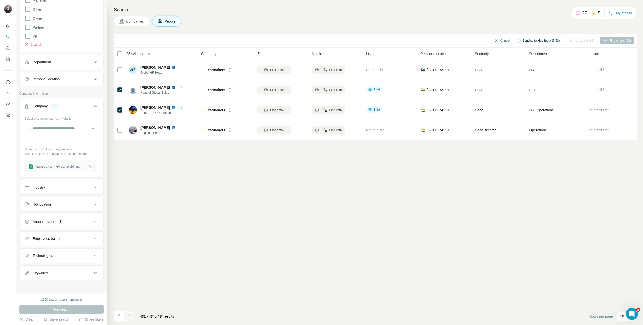
click at [572, 13] on div "27 5 Buy credits" at bounding box center [604, 13] width 65 height 12
click at [576, 13] on icon at bounding box center [578, 13] width 4 height 2
click at [579, 13] on div "27" at bounding box center [582, 13] width 12 height 6
click at [592, 13] on icon at bounding box center [593, 13] width 5 height 5
click at [576, 13] on icon at bounding box center [578, 13] width 5 height 5
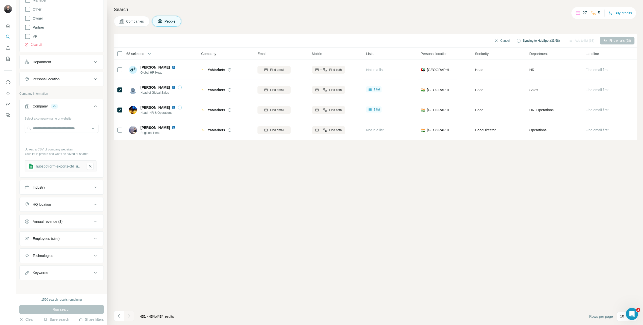
click at [576, 13] on icon at bounding box center [578, 13] width 5 height 5
click at [75, 302] on div "1560 search results remaining" at bounding box center [61, 300] width 40 height 5
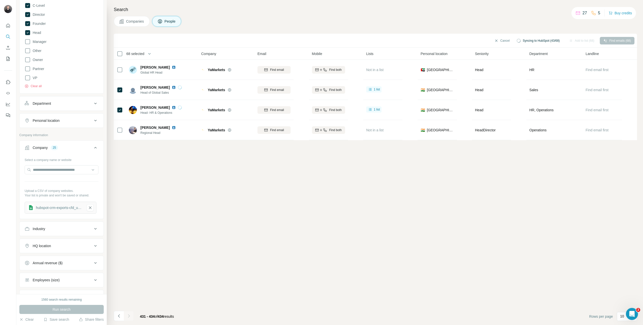
scroll to position [0, 0]
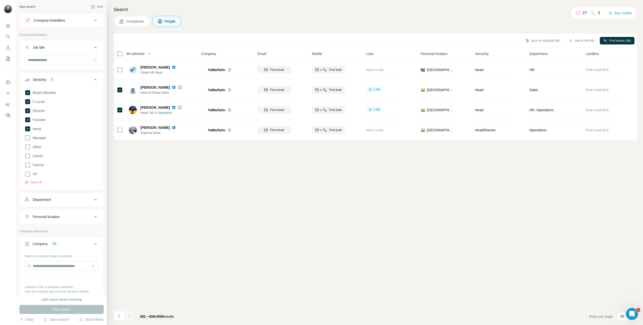
click at [583, 11] on p "27" at bounding box center [585, 13] width 5 height 6
